Goal: Task Accomplishment & Management: Manage account settings

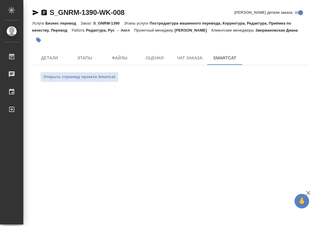
click at [46, 60] on span "Детали" at bounding box center [50, 57] width 28 height 7
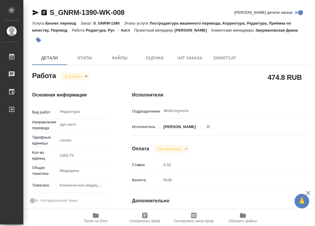
type textarea "x"
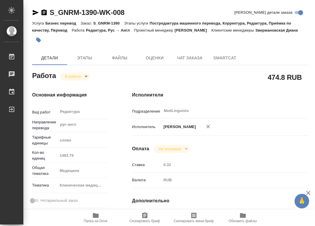
type textarea "x"
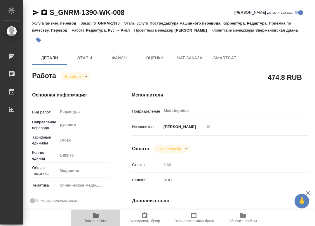
click at [100, 217] on span "Папка на Drive" at bounding box center [96, 217] width 42 height 11
type textarea "x"
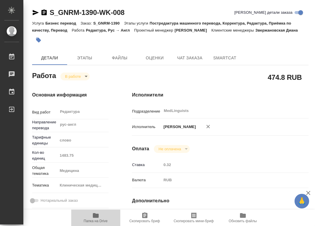
type textarea "x"
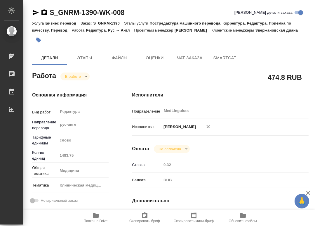
type textarea "x"
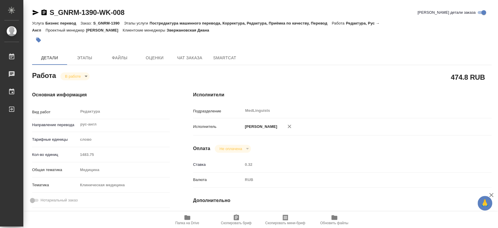
type textarea "x"
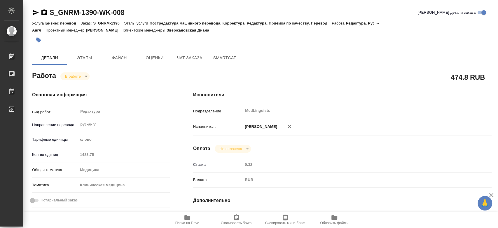
click at [85, 75] on body "🙏 .cls-1 fill:#fff; AWATERA Chernyayeva Tatyana Работы 0 Чаты График Выйти S_GN…" at bounding box center [249, 114] width 498 height 228
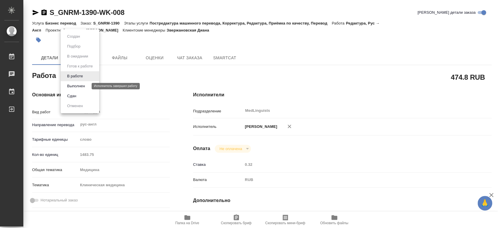
click at [76, 85] on button "Выполнен" at bounding box center [75, 86] width 21 height 6
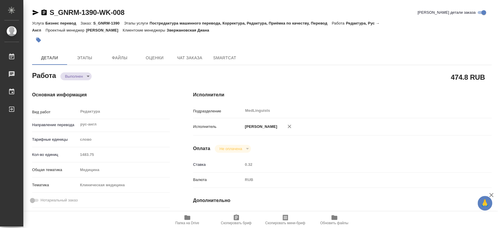
type textarea "x"
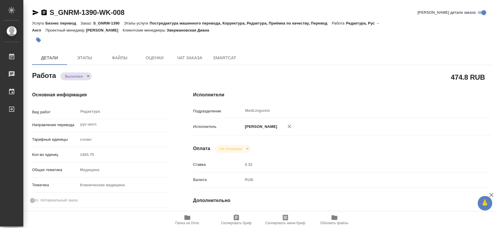
type textarea "x"
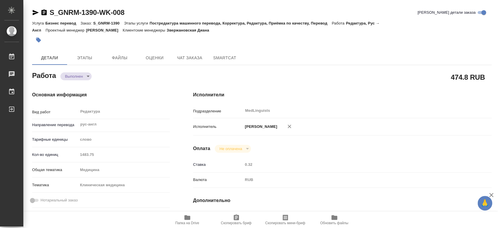
type textarea "x"
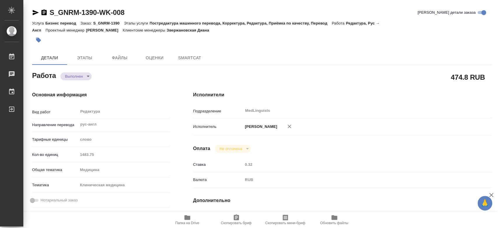
type textarea "x"
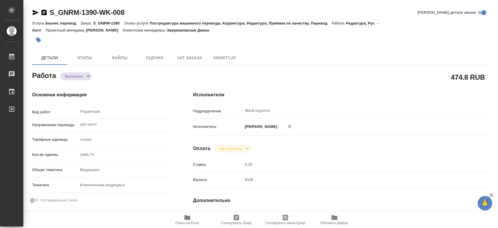
type textarea "x"
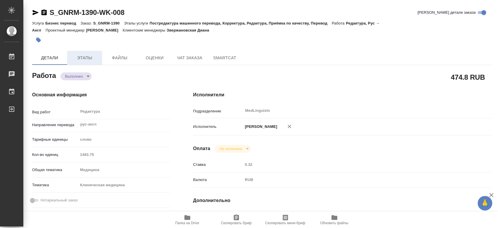
type textarea "x"
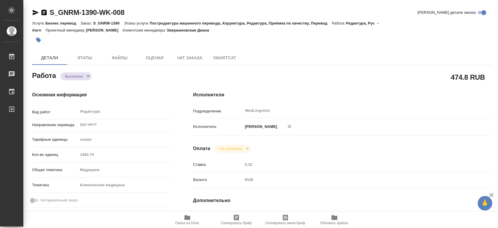
type textarea "x"
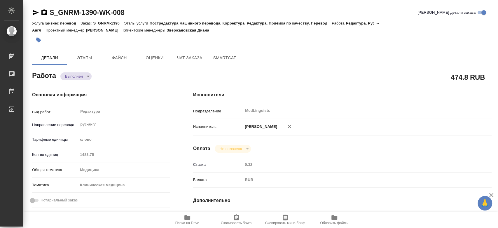
type textarea "x"
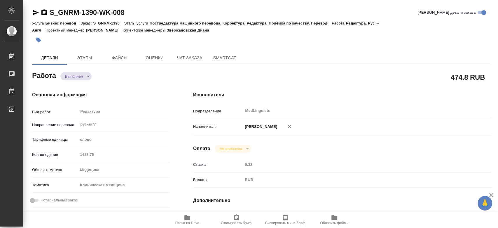
click at [64, 155] on div "Кол-во единиц 1483.75" at bounding box center [101, 154] width 138 height 10
type textarea "x"
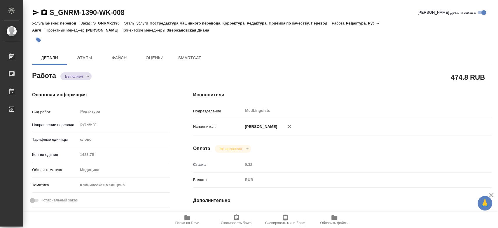
type textarea "x"
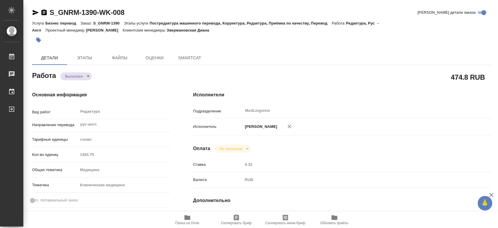
type textarea "x"
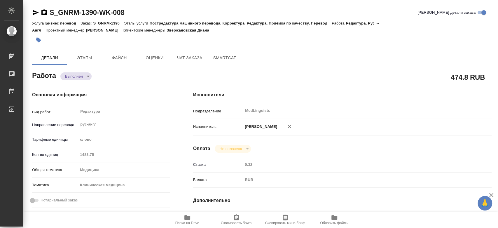
type textarea "x"
click at [229, 58] on span "SmartCat" at bounding box center [225, 57] width 28 height 7
type textarea "x"
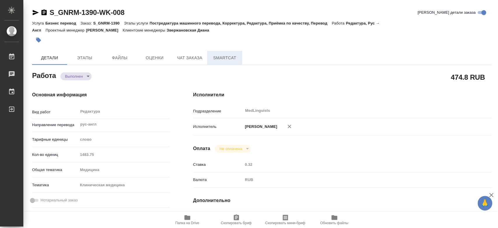
type textarea "x"
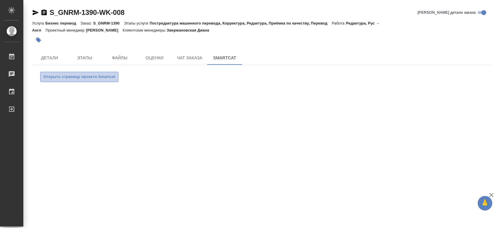
click at [104, 79] on span "Открыть страницу проекта Smartcat" at bounding box center [79, 77] width 72 height 7
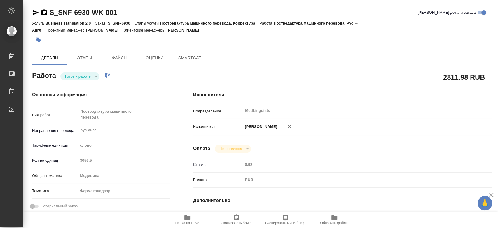
type textarea "x"
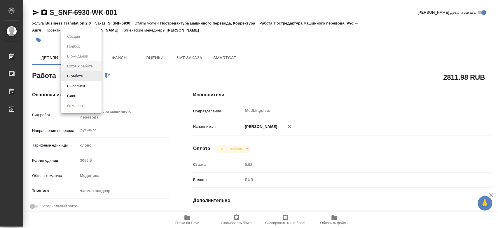
click at [90, 76] on body "🙏 .cls-1 fill:#fff; [PERSON_NAME] [PERSON_NAME] Чаты График Выйти S_SNF-6930-WK…" at bounding box center [249, 114] width 498 height 228
type textarea "x"
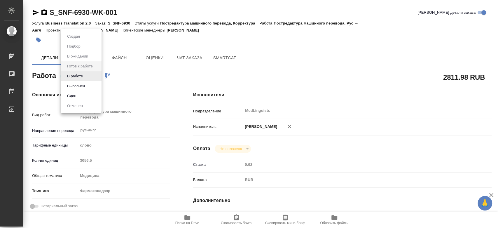
type textarea "x"
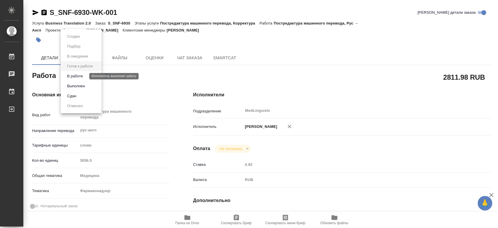
type textarea "x"
click at [85, 78] on button "В работе" at bounding box center [74, 76] width 19 height 6
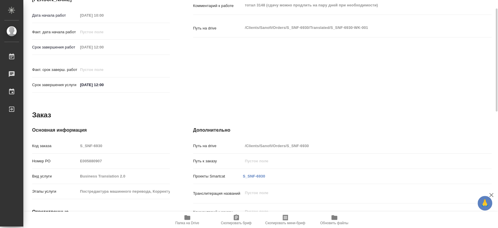
scroll to position [162, 0]
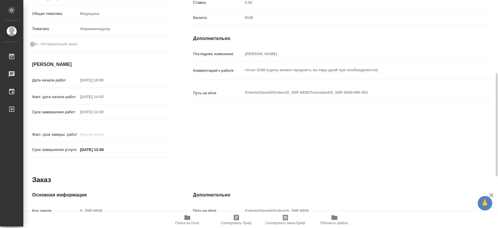
type textarea "x"
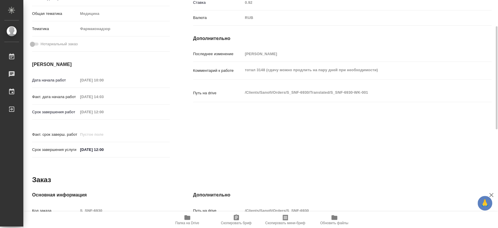
scroll to position [97, 0]
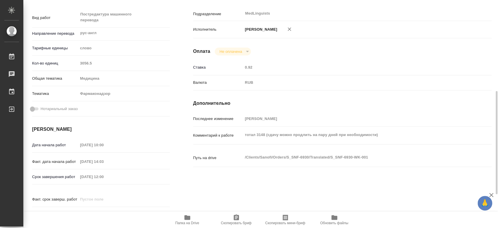
type textarea "x"
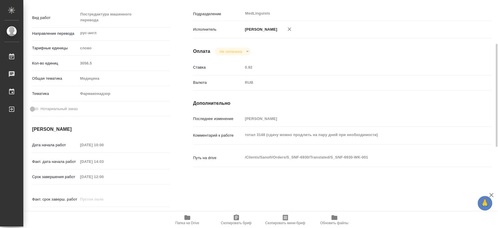
click at [190, 221] on icon "button" at bounding box center [187, 217] width 7 height 7
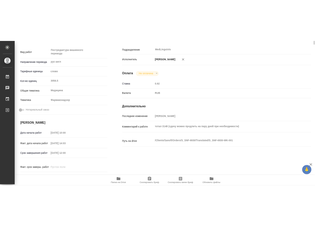
scroll to position [0, 0]
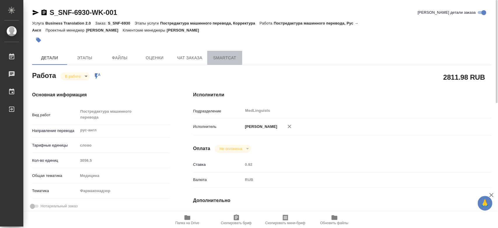
click at [226, 58] on span "SmartCat" at bounding box center [225, 57] width 28 height 7
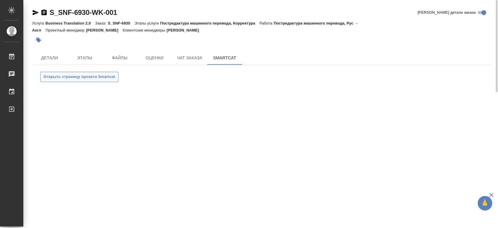
click at [94, 79] on span "Открыть страницу проекта Smartcat" at bounding box center [79, 77] width 72 height 7
